Goal: Information Seeking & Learning: Find specific fact

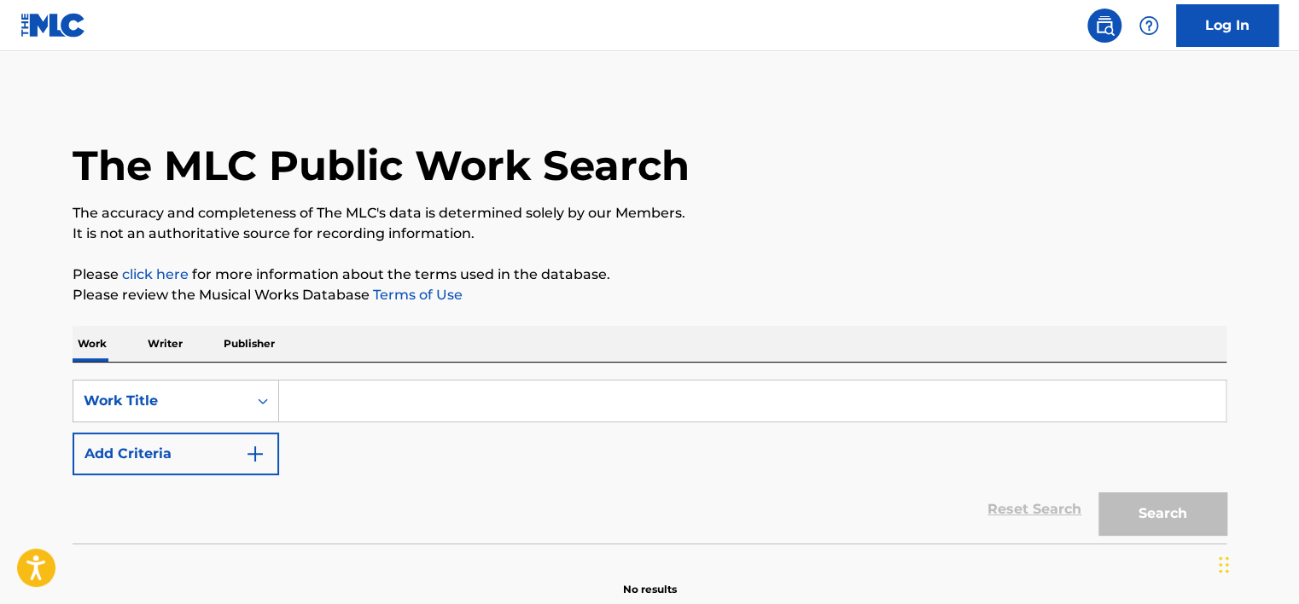
click at [162, 350] on p "Writer" at bounding box center [165, 344] width 45 height 36
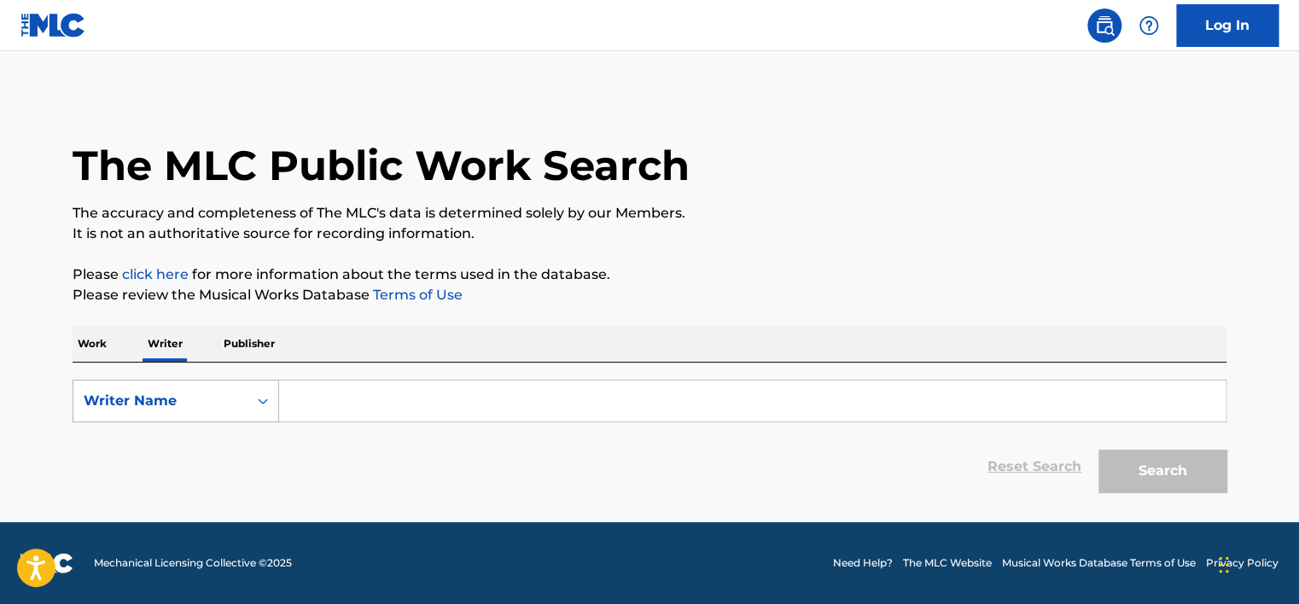
click at [178, 400] on div "Writer Name" at bounding box center [161, 401] width 154 height 20
click at [190, 432] on div "Writer IPI" at bounding box center [175, 444] width 205 height 43
click at [340, 403] on input "Search Form" at bounding box center [752, 401] width 947 height 41
type input "01149553539"
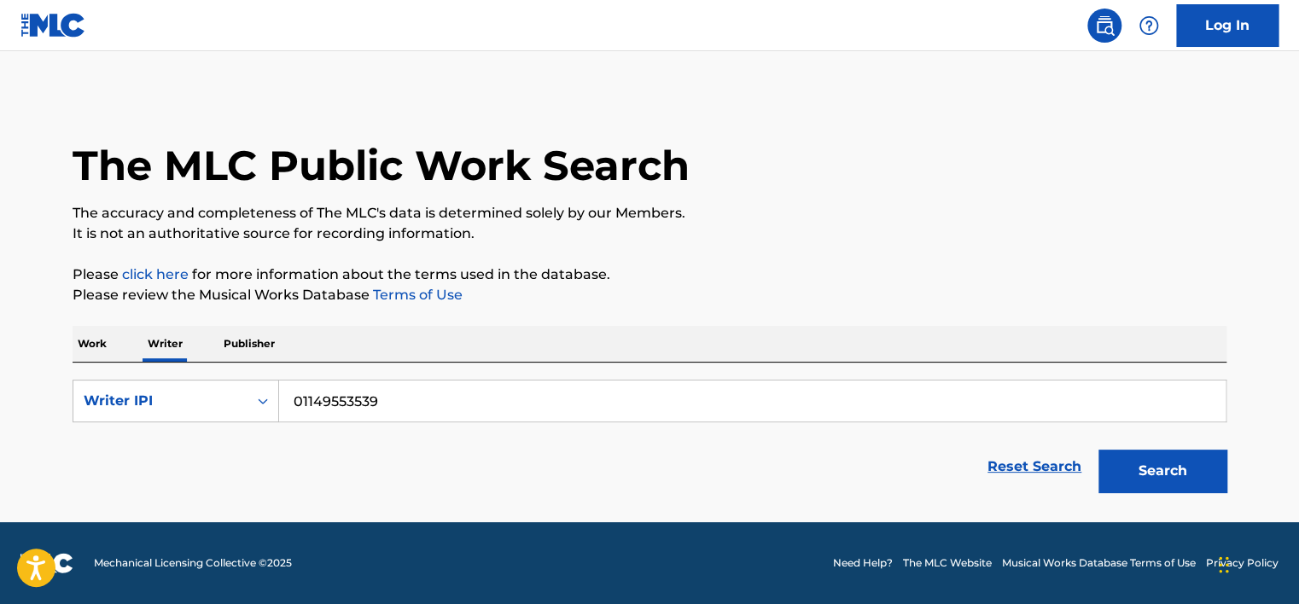
click at [1148, 499] on div "Search" at bounding box center [1158, 467] width 137 height 68
click at [1150, 489] on button "Search" at bounding box center [1163, 471] width 128 height 43
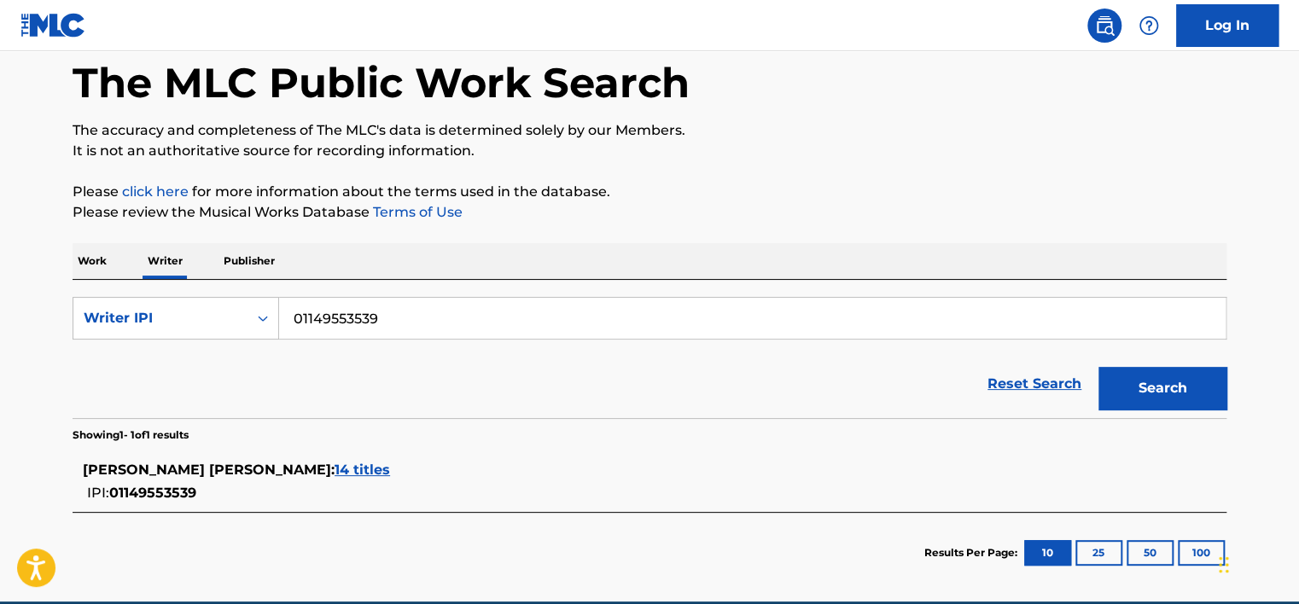
scroll to position [85, 0]
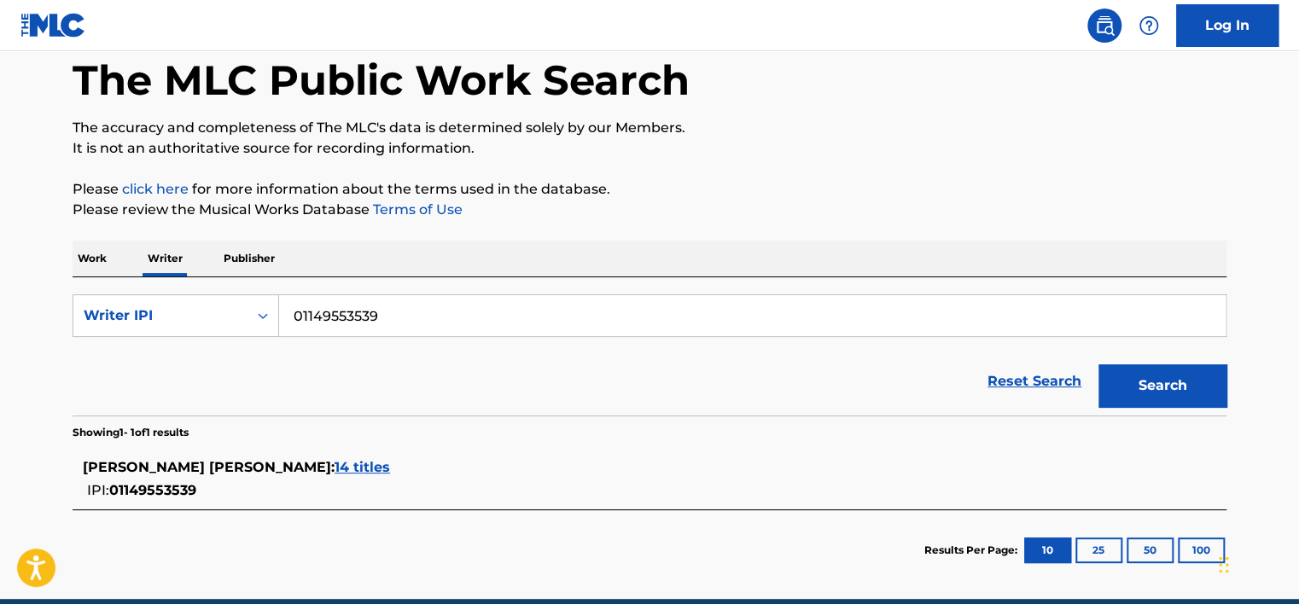
click at [382, 476] on div "[PERSON_NAME] [PERSON_NAME] : 14 titles" at bounding box center [627, 468] width 1089 height 20
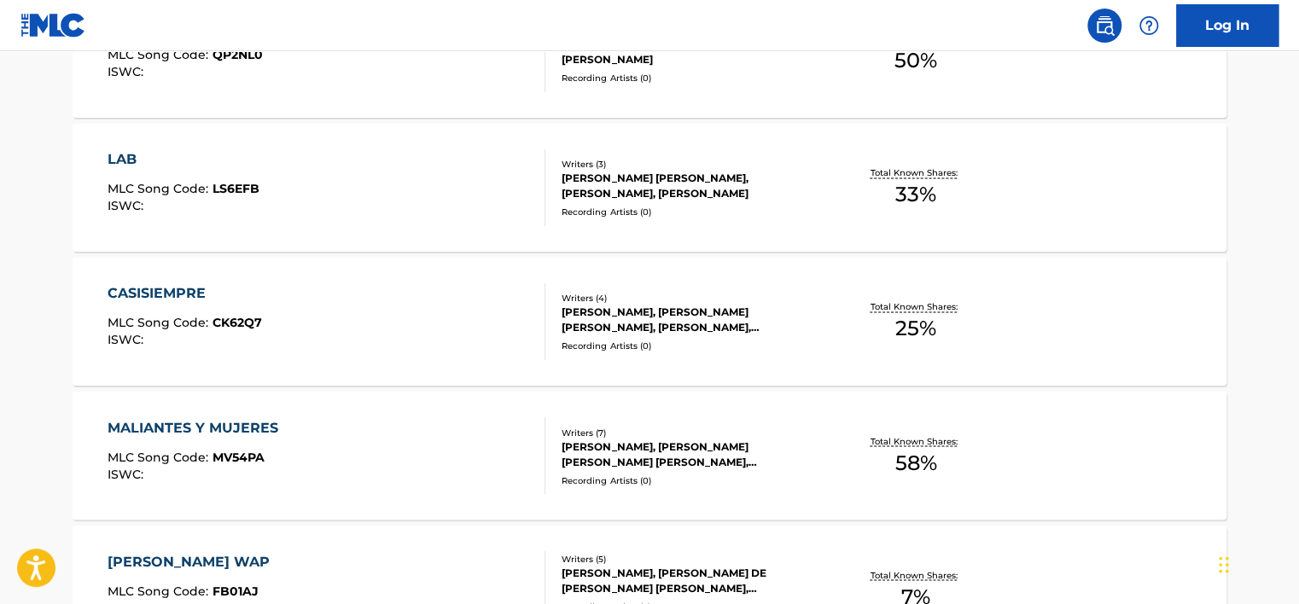
scroll to position [1486, 0]
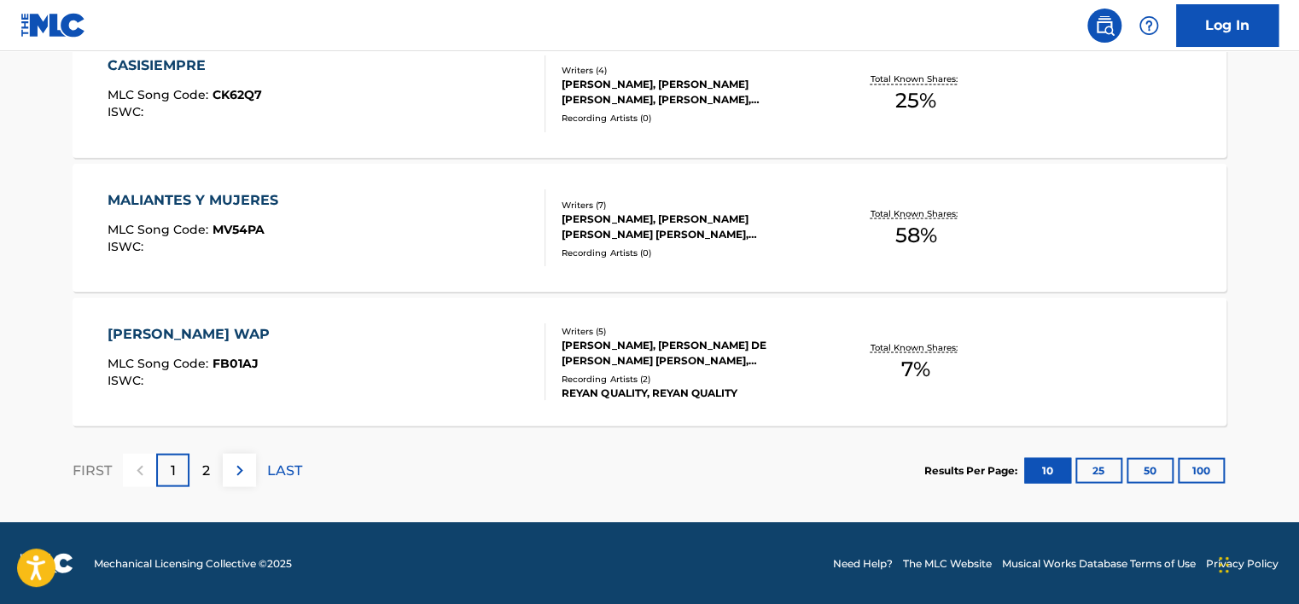
click at [216, 447] on div "FIRST 1 2 LAST" at bounding box center [188, 470] width 230 height 88
click at [225, 468] on button at bounding box center [239, 469] width 33 height 33
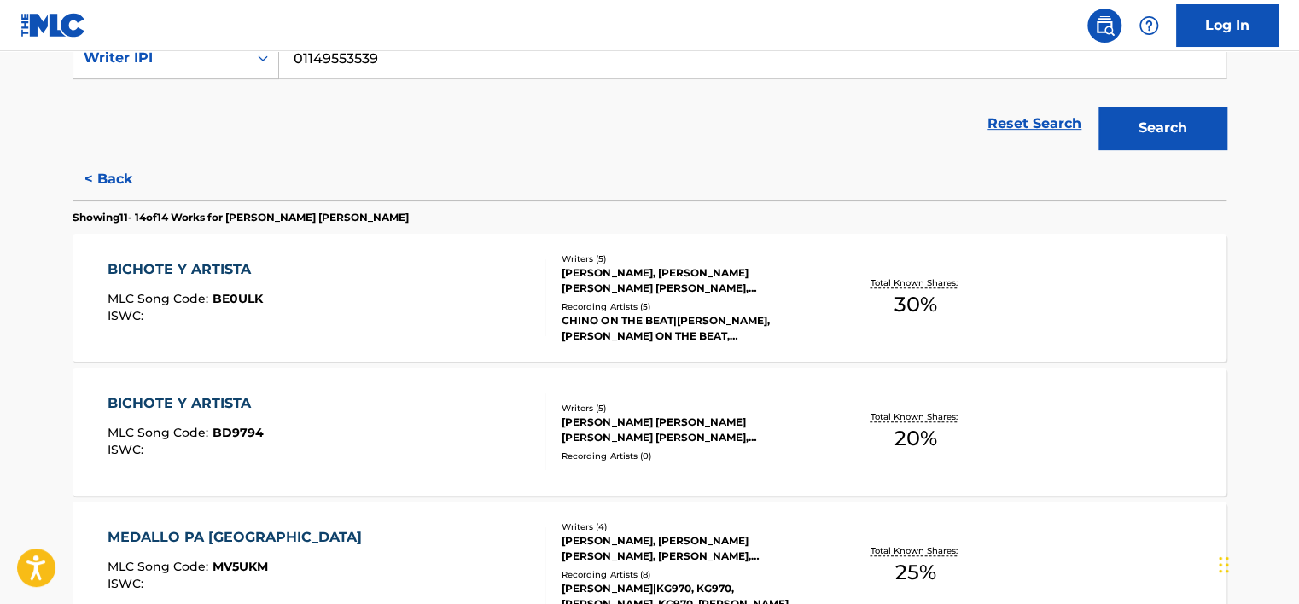
scroll to position [339, 0]
